Goal: Task Accomplishment & Management: Complete application form

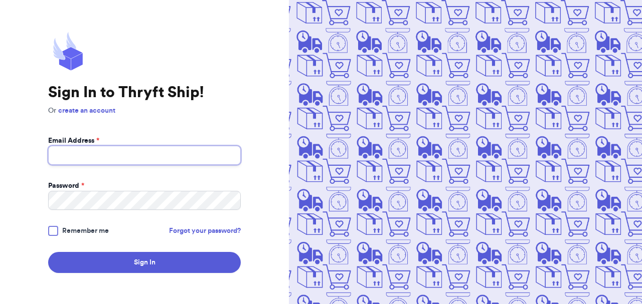
click at [132, 156] on input "Email Address *" at bounding box center [144, 155] width 193 height 19
click at [138, 155] on input "mariatclark@gmail.com" at bounding box center [144, 155] width 193 height 19
type input "tuliptotsthrift@gmail.com"
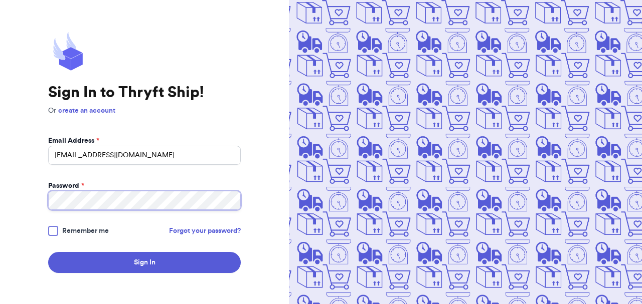
click at [48, 252] on button "Sign In" at bounding box center [144, 262] width 193 height 21
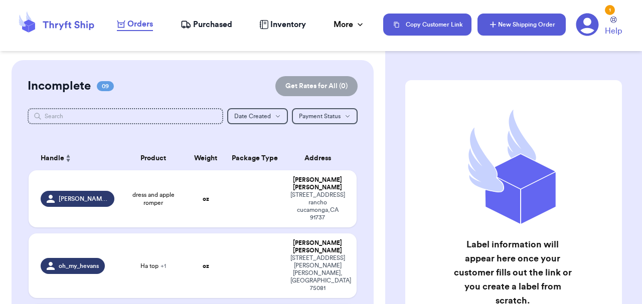
click at [507, 28] on button "New Shipping Order" at bounding box center [521, 25] width 88 height 22
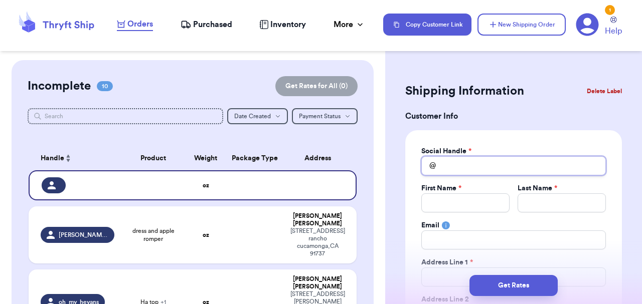
click at [450, 165] on input "Total Amount Paid" at bounding box center [513, 165] width 185 height 19
type input "a"
type input "an"
type input "ang"
type input "ange"
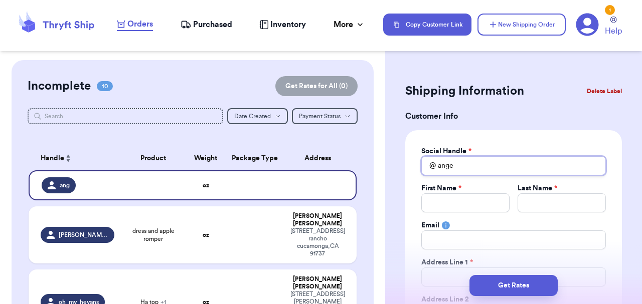
type input "angel"
type input "angela"
type input "angelal"
type input "angelala"
type input "angelalay"
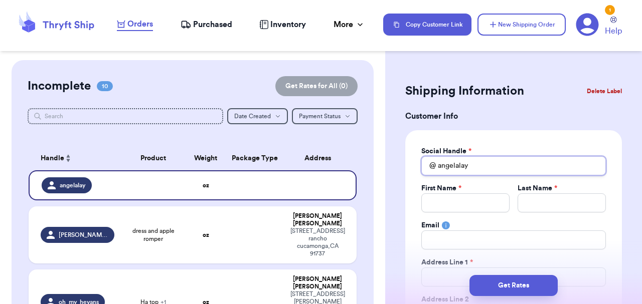
type input "angelala"
type input "angelalaa"
type input "a"
type input "an"
type input "and"
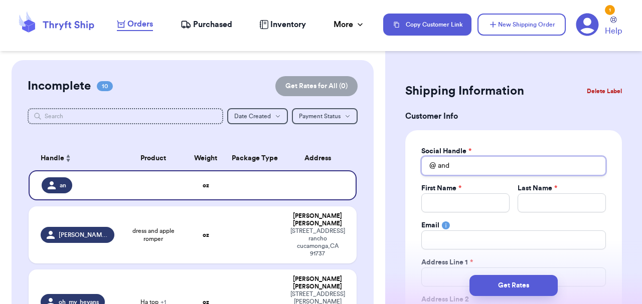
type input "andr"
type input "andre"
type input "andrea"
type input "andrea_"
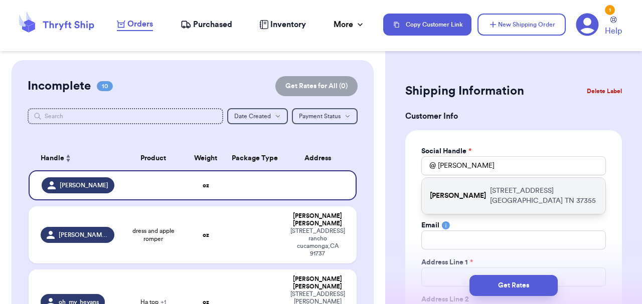
click at [515, 197] on p "590 Laurel Crown Road Manchester TN 37355" at bounding box center [543, 196] width 107 height 20
type input "[PERSON_NAME]"
type input "andreabigham1@gmail.com"
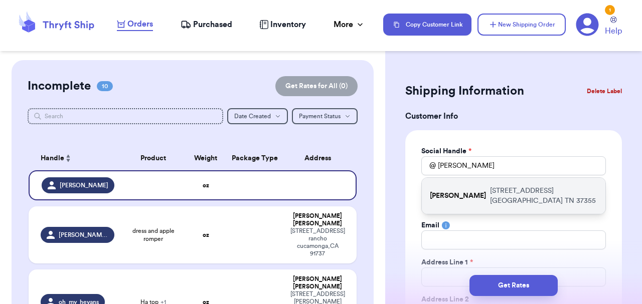
type input "[STREET_ADDRESS]"
type input "[GEOGRAPHIC_DATA]"
select select "TN"
type input "37355"
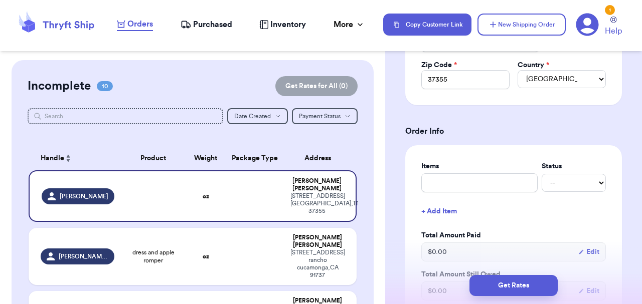
scroll to position [316, 0]
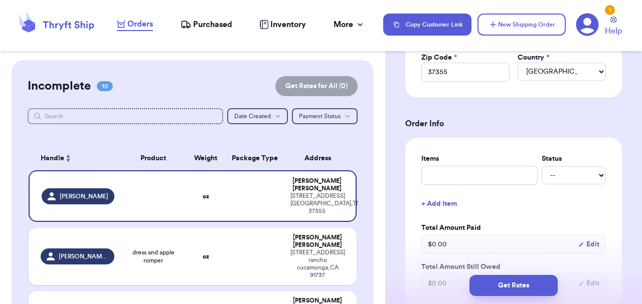
click at [442, 187] on div "Items Status -- Paid Owes + Add Item Total Amount Paid $ 0.00 Edit Total Amount…" at bounding box center [513, 223] width 185 height 139
click at [436, 178] on input "text" at bounding box center [479, 175] width 116 height 19
type input "H"
type input "Ha"
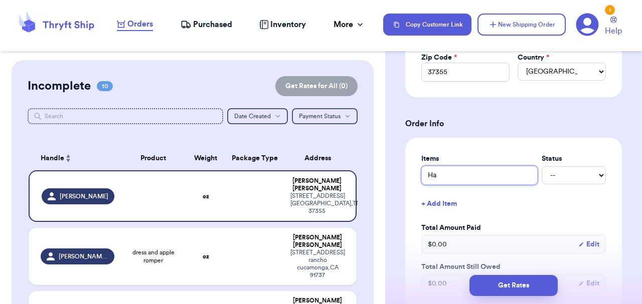
type input "Han"
type input "Hann"
type input "Hanna"
type input "Hanna p"
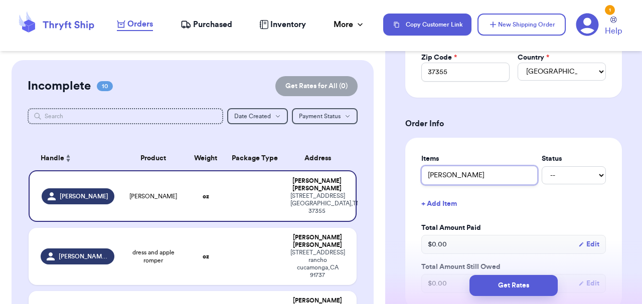
type input "Hanna po"
type input "Hanna pol"
type input "Hanna polk"
type input "Hanna polka"
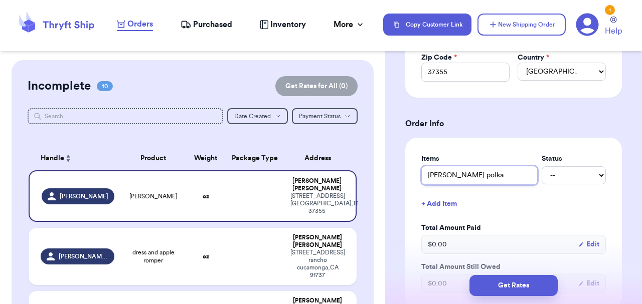
type input "Hanna polka d"
type input "Hanna polka do"
type input "Hanna polka dot"
type input "Hanna polka dot d"
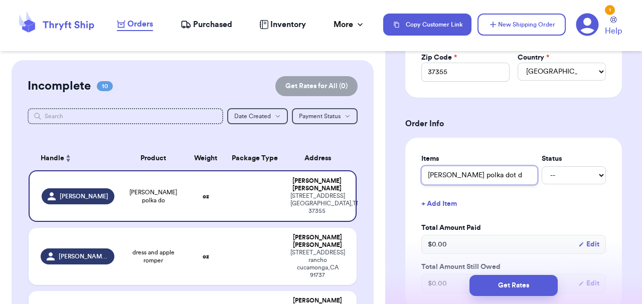
type input "Hanna polka dot dr"
type input "Hanna polka dot dre"
type input "Hanna polka dot dres"
type input "[PERSON_NAME] polka dot dress"
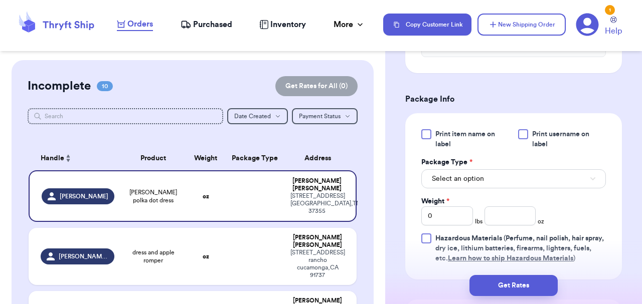
scroll to position [558, 0]
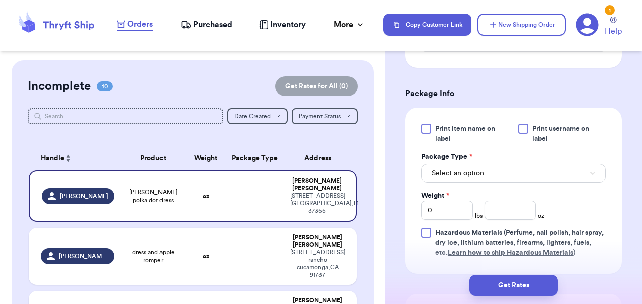
type input "[PERSON_NAME] polka dot dress"
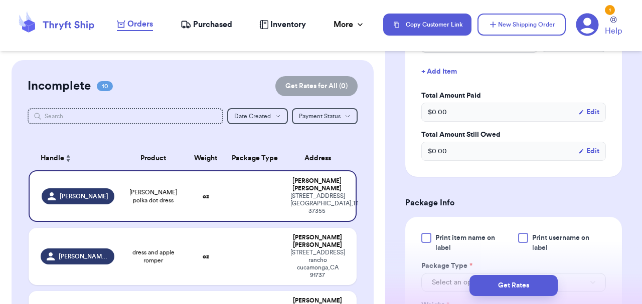
scroll to position [248, 0]
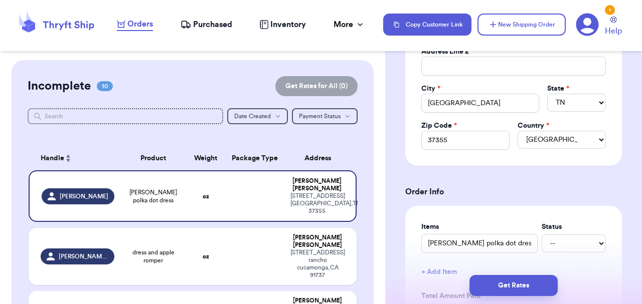
click at [115, 251] on td "[PERSON_NAME].[PERSON_NAME]" at bounding box center [75, 256] width 92 height 57
type input "dress and apple romper"
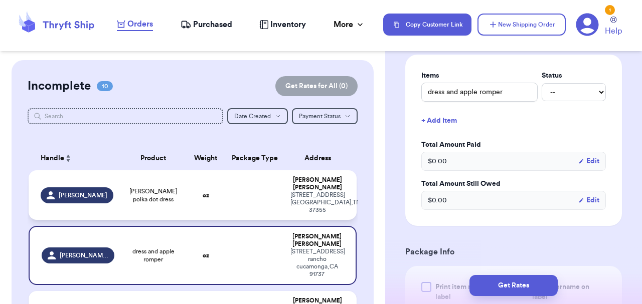
click at [119, 190] on td "[PERSON_NAME]" at bounding box center [75, 195] width 92 height 50
type input "[PERSON_NAME] polka dot dress"
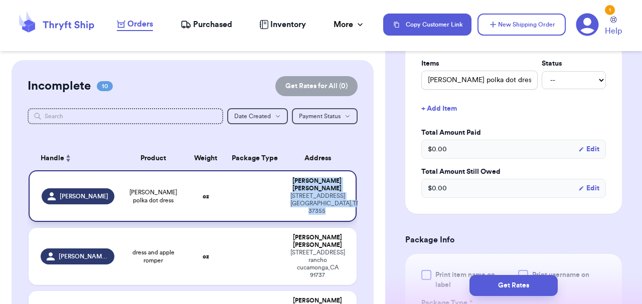
drag, startPoint x: 337, startPoint y: 206, endPoint x: 289, endPoint y: 185, distance: 52.5
click at [289, 185] on td "Andrea Layne 590 Laurel Crown Road Manchester , TN 37355" at bounding box center [320, 196] width 72 height 52
click at [341, 206] on div "590 Laurel Crown Road Manchester , TN 37355" at bounding box center [316, 204] width 53 height 23
drag, startPoint x: 332, startPoint y: 202, endPoint x: 286, endPoint y: 188, distance: 48.1
click at [286, 188] on td "Andrea Layne 590 Laurel Crown Road Manchester , TN 37355" at bounding box center [320, 196] width 72 height 52
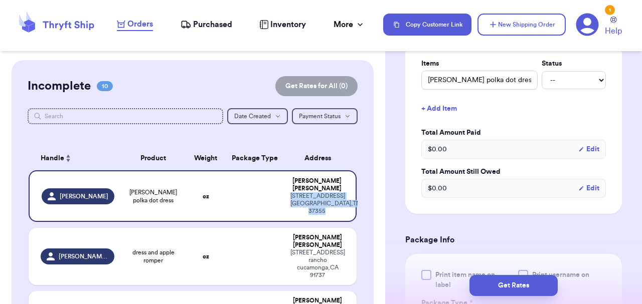
copy div "590 Laurel Crown Road Manchester , TN 37355"
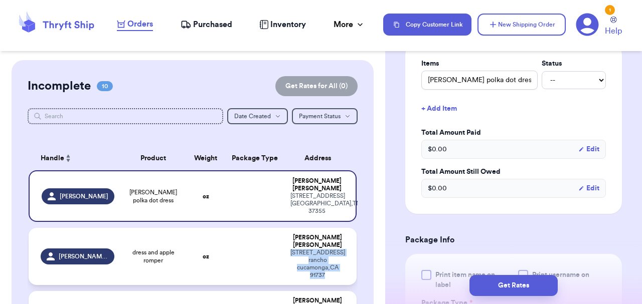
drag, startPoint x: 330, startPoint y: 261, endPoint x: 288, endPoint y: 236, distance: 49.4
click at [288, 236] on td "Alexis Thurin 11629 mount jefferson dr rancho cucamonga , CA 91737" at bounding box center [320, 256] width 72 height 57
type input "dress and apple romper"
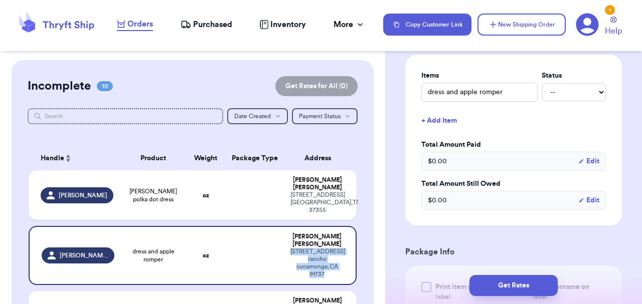
copy div "11629 mount jefferson dr rancho cucamonga , CA 91737"
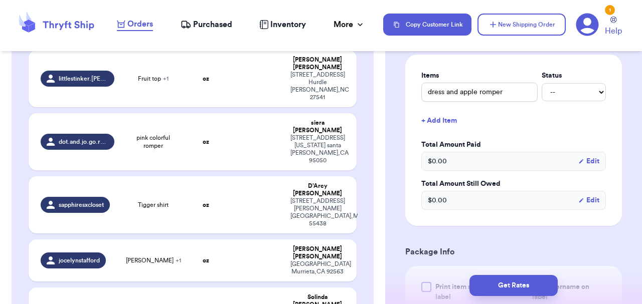
scroll to position [424, 0]
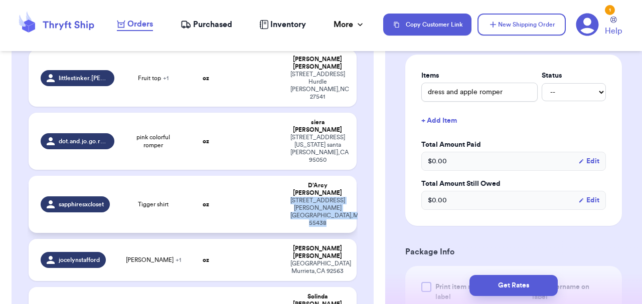
drag, startPoint x: 326, startPoint y: 125, endPoint x: 293, endPoint y: 110, distance: 36.1
click at [293, 197] on div "9765 Cavell Ave S Minneapolis , MN 55438" at bounding box center [317, 212] width 54 height 30
type input "Tigger shirt"
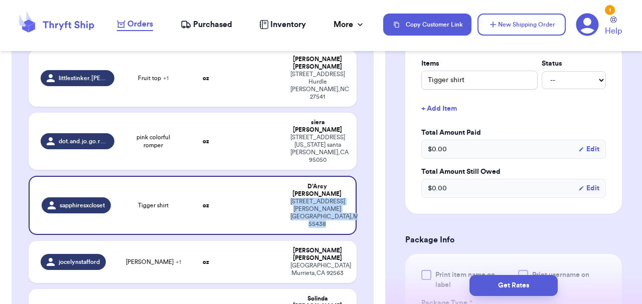
copy div "9765 Cavell Ave S Minneapolis , MN 55438"
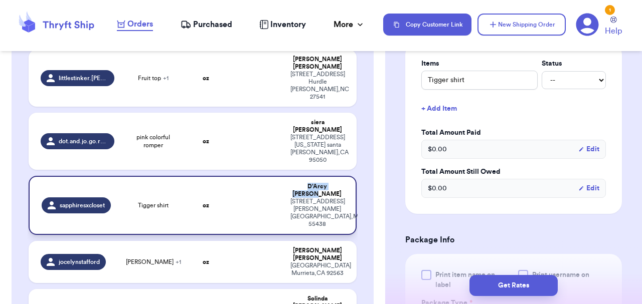
drag, startPoint x: 343, startPoint y: 105, endPoint x: 289, endPoint y: 105, distance: 54.7
click at [289, 176] on td "D’Arcy [PERSON_NAME] [STREET_ADDRESS][PERSON_NAME]" at bounding box center [320, 205] width 72 height 59
copy div "D’Arcy [PERSON_NAME]"
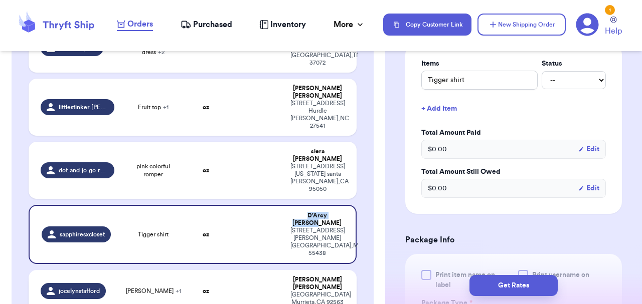
scroll to position [385, 0]
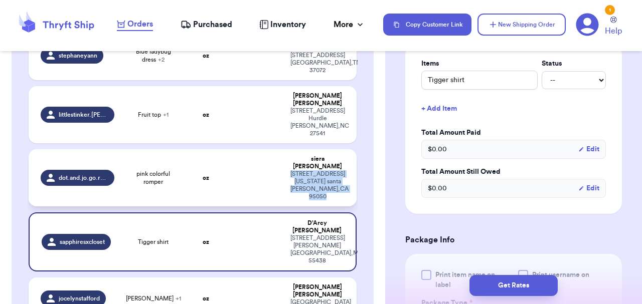
drag, startPoint x: 339, startPoint y: 116, endPoint x: 287, endPoint y: 100, distance: 53.9
click at [287, 149] on td "siera conway 48 washington street santa clara , CA 95050" at bounding box center [320, 177] width 72 height 57
type input "pink colorful romper"
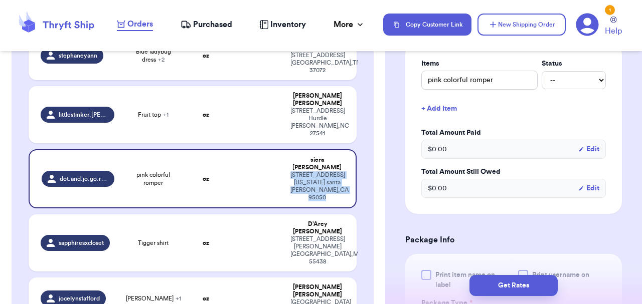
copy div "48 washington street santa clara , CA 95050"
drag, startPoint x: 332, startPoint y: 260, endPoint x: 291, endPoint y: 245, distance: 43.6
type input "Pants"
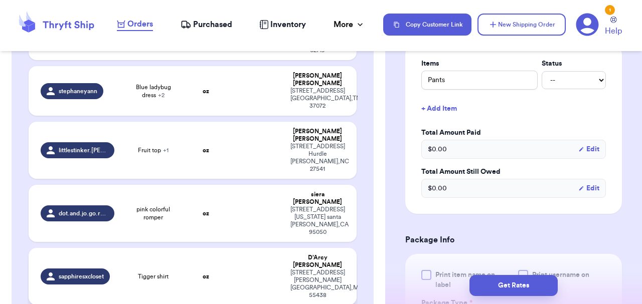
scroll to position [345, 0]
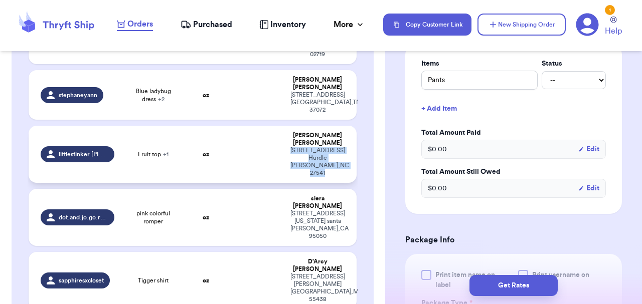
drag, startPoint x: 328, startPoint y: 105, endPoint x: 291, endPoint y: 93, distance: 39.0
click at [291, 147] on div "7828 Burlington rd Hurdle mills , NC 27541" at bounding box center [317, 162] width 54 height 30
type input "Fruit top"
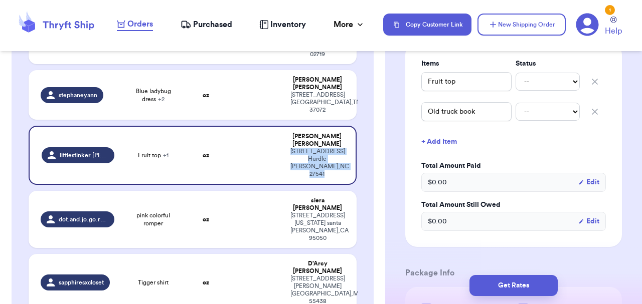
copy div "7828 Burlington rd Hurdle mills , NC 27541"
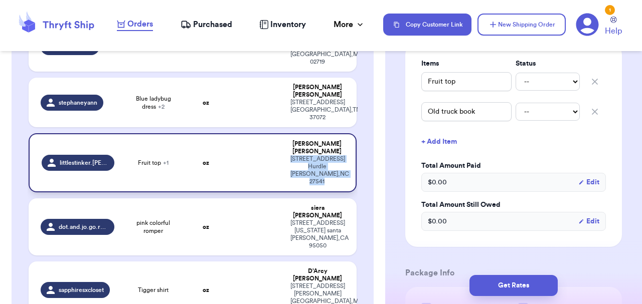
scroll to position [0, 0]
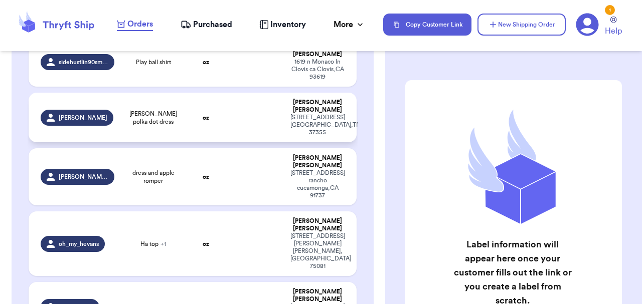
scroll to position [134, 0]
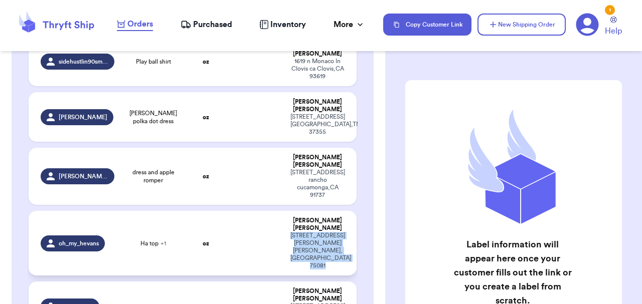
drag, startPoint x: 329, startPoint y: 219, endPoint x: 288, endPoint y: 207, distance: 43.3
click at [288, 211] on td "[PERSON_NAME] [STREET_ADDRESS][PERSON_NAME]" at bounding box center [320, 243] width 72 height 65
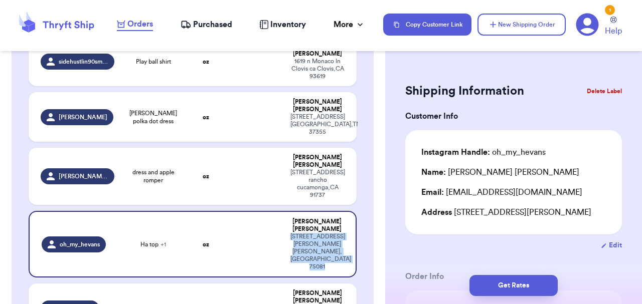
copy div "[STREET_ADDRESS][PERSON_NAME]"
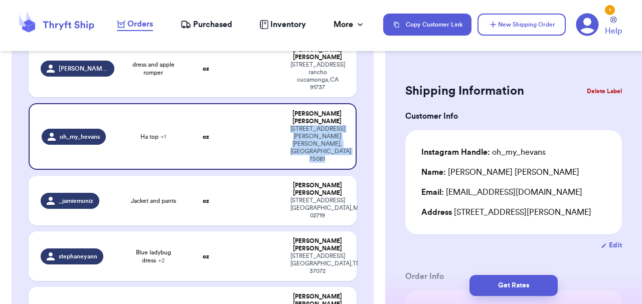
scroll to position [247, 0]
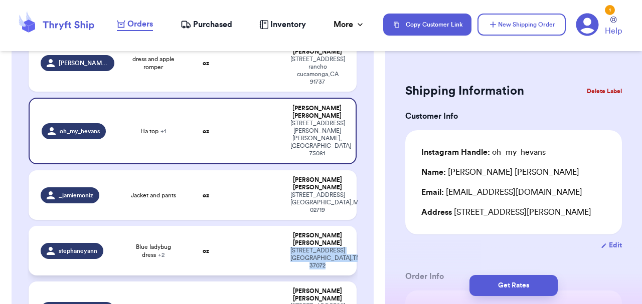
drag, startPoint x: 329, startPoint y: 208, endPoint x: 289, endPoint y: 190, distance: 43.3
click at [289, 226] on td "[PERSON_NAME] [STREET_ADDRESS]" at bounding box center [320, 251] width 72 height 50
type input "Blue ladybug dress"
type input "Ladybug jumper"
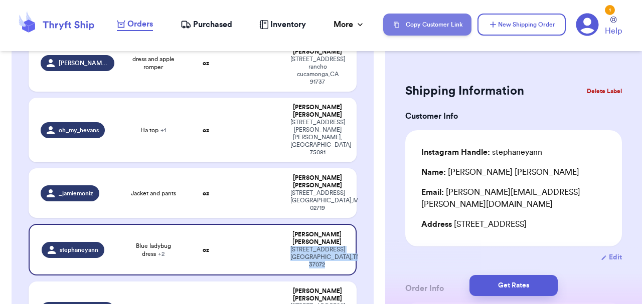
copy div "[STREET_ADDRESS]"
click at [210, 29] on span "Purchased" at bounding box center [212, 25] width 39 height 12
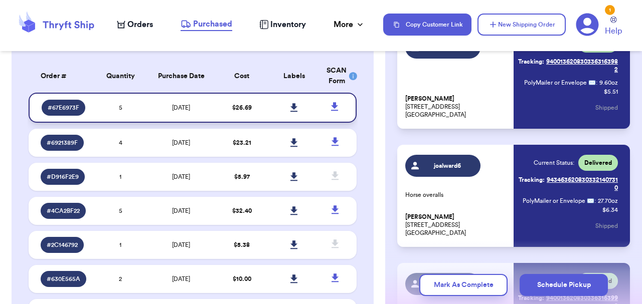
scroll to position [74, 0]
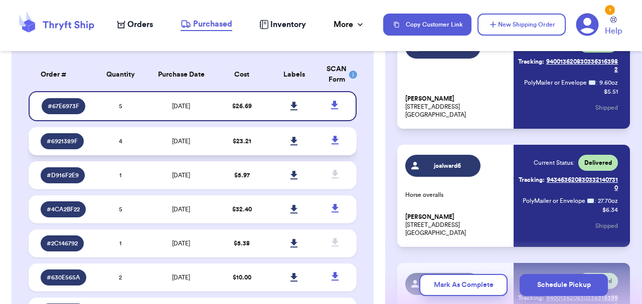
click at [68, 146] on div "# 6921389F" at bounding box center [62, 141] width 43 height 16
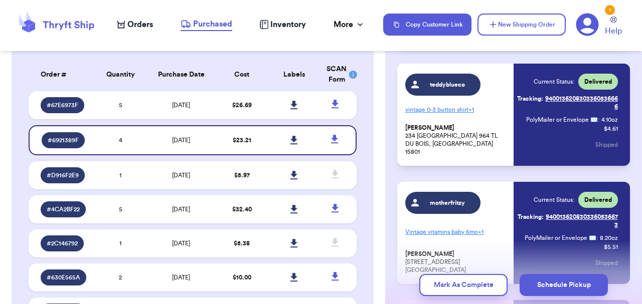
scroll to position [193, 0]
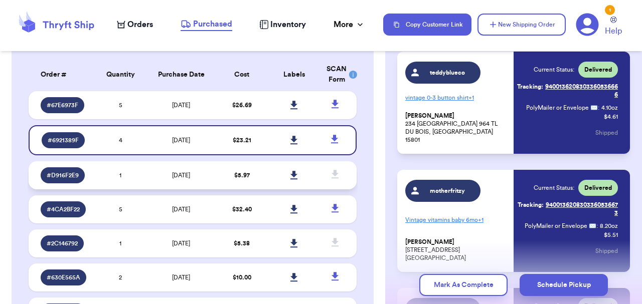
click at [78, 178] on div "# D916F2E9" at bounding box center [63, 175] width 44 height 16
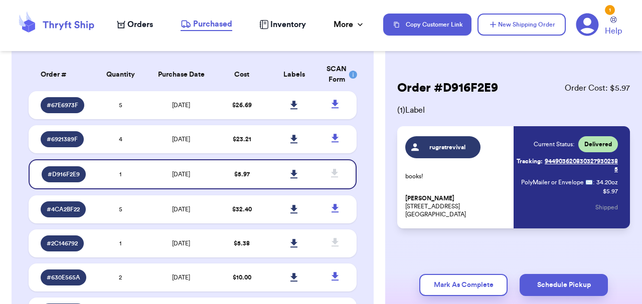
drag, startPoint x: 460, startPoint y: 218, endPoint x: 404, endPoint y: 206, distance: 57.4
click at [404, 206] on div "rugratrevival books! [PERSON_NAME][GEOGRAPHIC_DATA][STREET_ADDRESS] Current Sta…" at bounding box center [513, 177] width 233 height 102
copy p "[STREET_ADDRESS]"
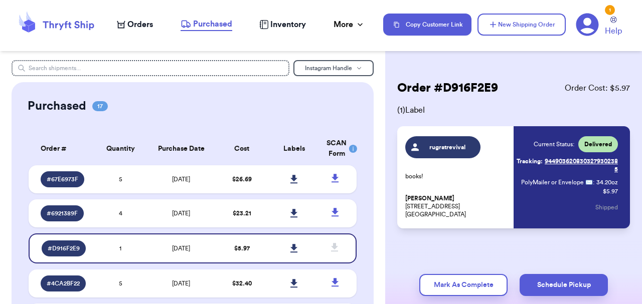
click at [141, 26] on span "Orders" at bounding box center [140, 25] width 26 height 12
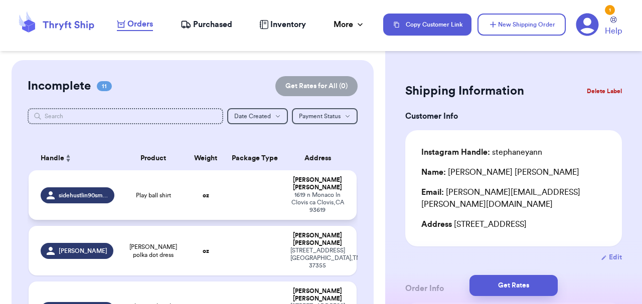
scroll to position [18, 0]
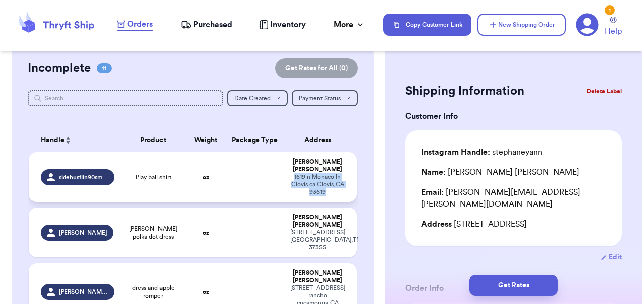
drag, startPoint x: 332, startPoint y: 186, endPoint x: 289, endPoint y: 170, distance: 45.2
click at [289, 170] on td "[PERSON_NAME] [STREET_ADDRESS]" at bounding box center [320, 177] width 72 height 50
type input "Play ball shirt"
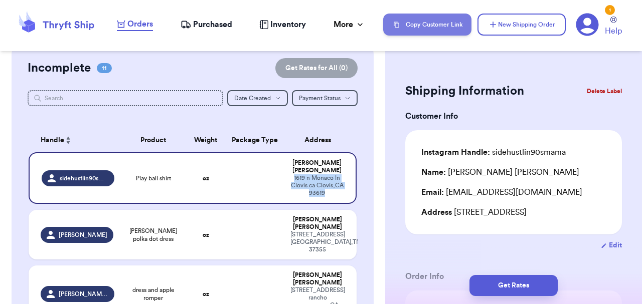
copy div "[STREET_ADDRESS]"
click at [219, 26] on span "Purchased" at bounding box center [212, 25] width 39 height 12
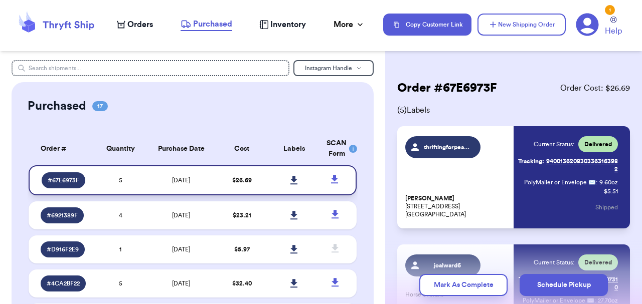
click at [73, 183] on span "# 67E6973F" at bounding box center [64, 180] width 32 height 8
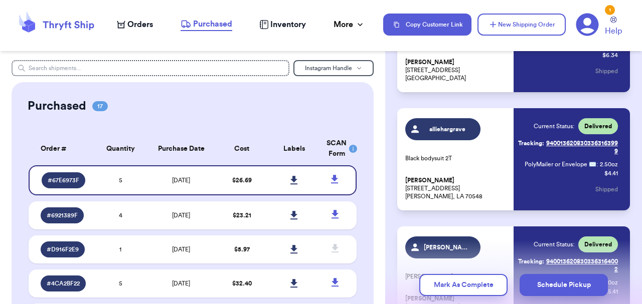
scroll to position [256, 0]
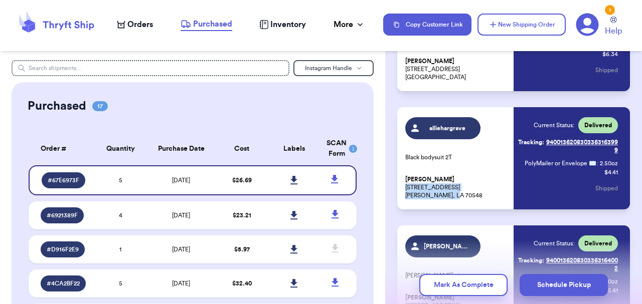
drag, startPoint x: 462, startPoint y: 181, endPoint x: 404, endPoint y: 173, distance: 58.6
click at [404, 173] on div "alliehargrave Black bodysuit 2T [PERSON_NAME] [STREET_ADDRESS][PERSON_NAME] Cur…" at bounding box center [513, 158] width 233 height 102
copy p "[STREET_ADDRESS][PERSON_NAME]"
click at [146, 29] on span "Orders" at bounding box center [140, 25] width 26 height 12
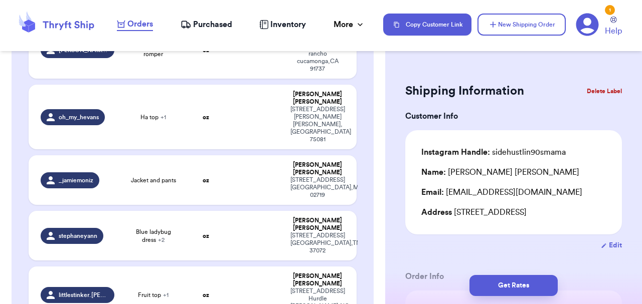
scroll to position [265, 0]
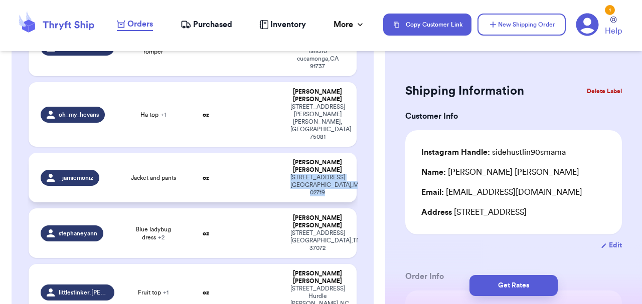
drag, startPoint x: 330, startPoint y: 141, endPoint x: 298, endPoint y: 125, distance: 35.2
click at [298, 174] on div "[STREET_ADDRESS]" at bounding box center [317, 185] width 54 height 23
type input "Jacket and pants"
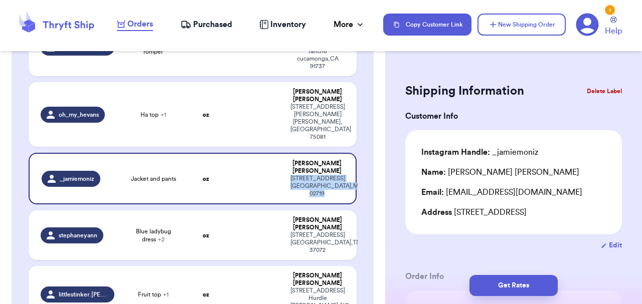
copy div "[STREET_ADDRESS]"
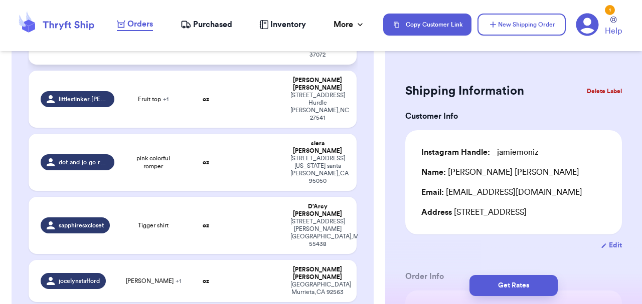
scroll to position [460, 0]
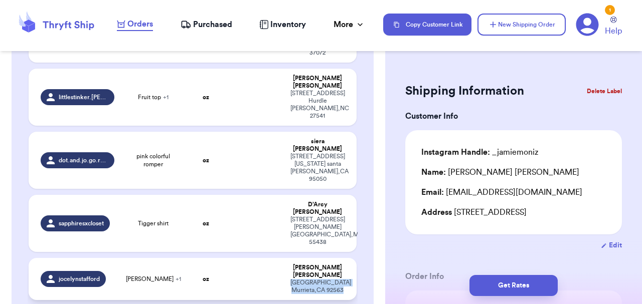
drag, startPoint x: 340, startPoint y: 183, endPoint x: 292, endPoint y: 171, distance: 49.1
click at [292, 279] on div "[STREET_ADDRESS]" at bounding box center [317, 286] width 54 height 15
type input "[PERSON_NAME]"
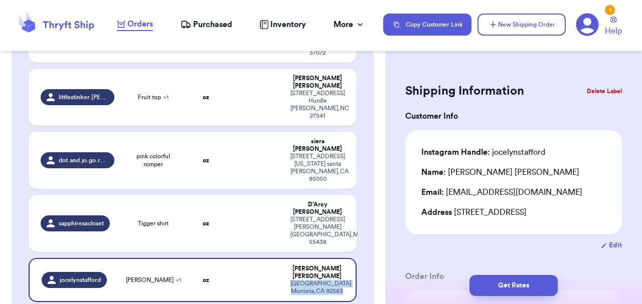
copy div "[STREET_ADDRESS]"
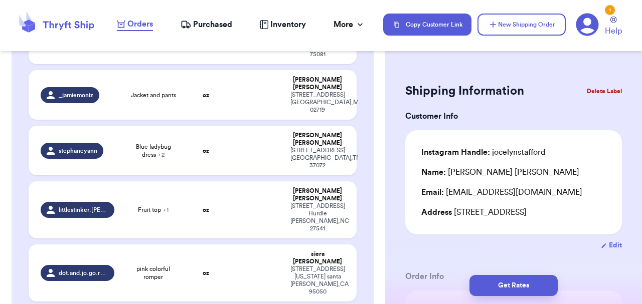
scroll to position [346, 0]
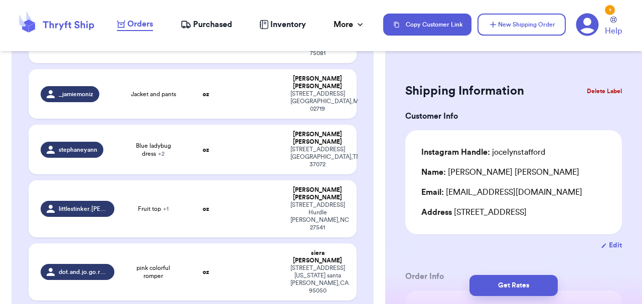
drag, startPoint x: 342, startPoint y: 224, endPoint x: 286, endPoint y: 224, distance: 56.2
type input "Tigger shirt"
copy div "D’Arcy [PERSON_NAME]"
